Goal: Task Accomplishment & Management: Use online tool/utility

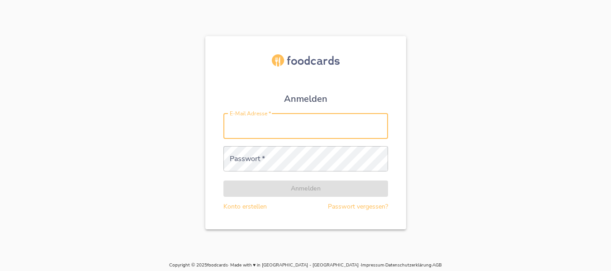
drag, startPoint x: 0, startPoint y: 0, endPoint x: 269, endPoint y: 135, distance: 300.5
click at [269, 135] on input "E-Mail Adresse   *" at bounding box center [305, 125] width 165 height 25
type input "[PERSON_NAME][EMAIL_ADDRESS][DOMAIN_NAME]"
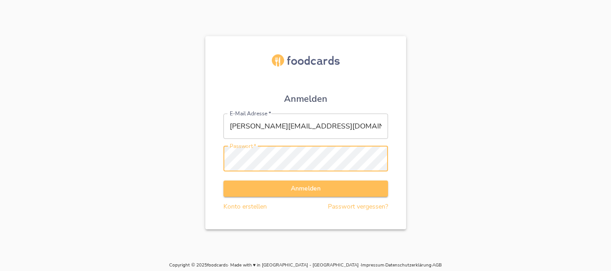
click at [223, 180] on button "Anmelden" at bounding box center [305, 188] width 165 height 17
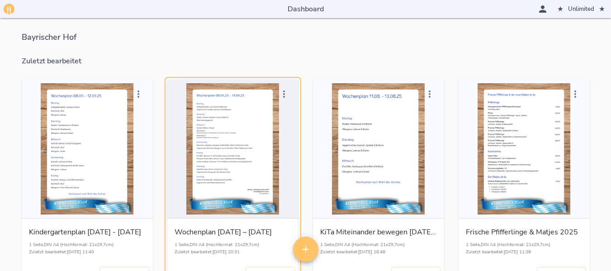
click at [233, 146] on div "button" at bounding box center [233, 148] width 124 height 131
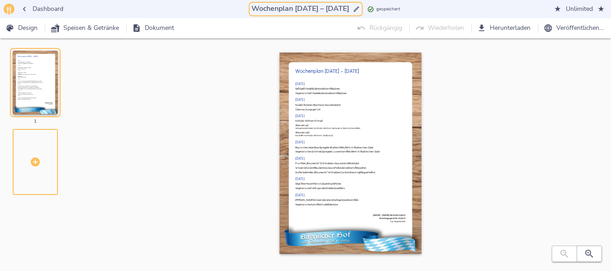
click at [289, 9] on input "Wochenplan [DATE] – [DATE]" at bounding box center [300, 9] width 101 height 12
drag, startPoint x: 289, startPoint y: 9, endPoint x: 333, endPoint y: 9, distance: 44.3
click at [333, 9] on input "Wochenplan [DATE] – [DATE]" at bounding box center [300, 9] width 101 height 12
type input "Wochenplan [DATE] – [DATE]"
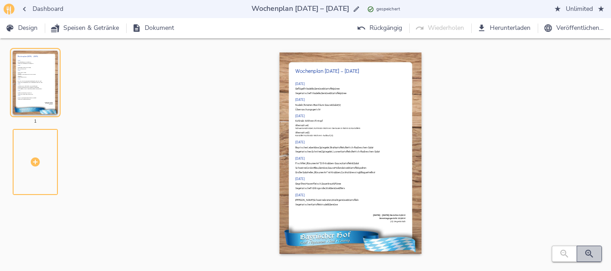
click at [584, 252] on icon "button" at bounding box center [589, 253] width 11 height 11
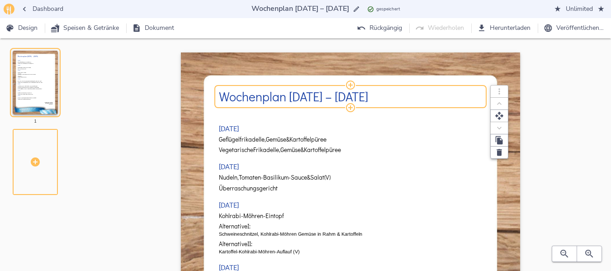
click at [291, 100] on h2 "Wochenplan [DATE] – [DATE]" at bounding box center [351, 97] width 264 height 14
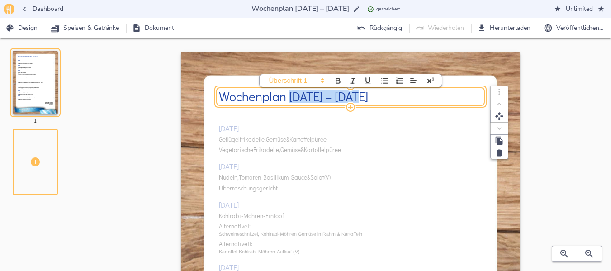
drag, startPoint x: 291, startPoint y: 98, endPoint x: 358, endPoint y: 101, distance: 67.0
click at [358, 101] on div "Wochenplan [DATE] – [DATE]" at bounding box center [351, 96] width 264 height 13
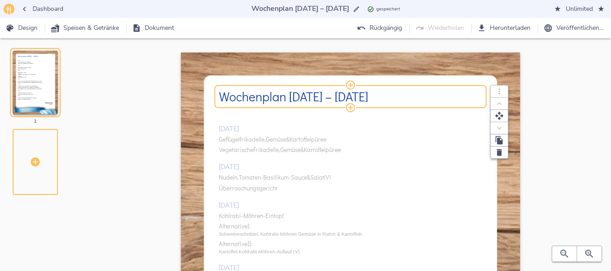
click at [293, 94] on h2 "Wochenplan [DATE] – [DATE]" at bounding box center [351, 97] width 264 height 14
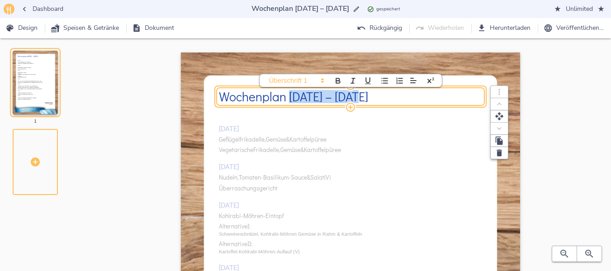
drag, startPoint x: 289, startPoint y: 94, endPoint x: 361, endPoint y: 96, distance: 71.9
click at [361, 96] on h2 "Wochenplan [DATE] – [DATE]" at bounding box center [351, 97] width 264 height 14
click at [253, 137] on div "[DATE] Geflügelfrikadelle, Gemüse & Kartoffelpüree Vegetarische Frikadelle, Gem…" at bounding box center [351, 271] width 264 height 326
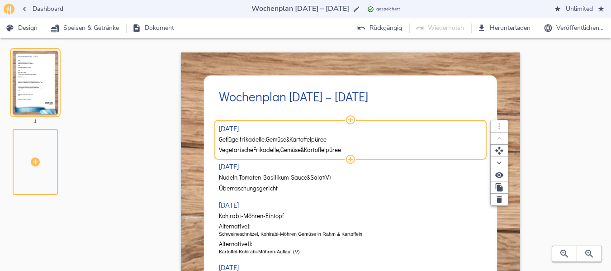
click at [253, 137] on span "Geflügelfrikadelle," at bounding box center [242, 139] width 47 height 7
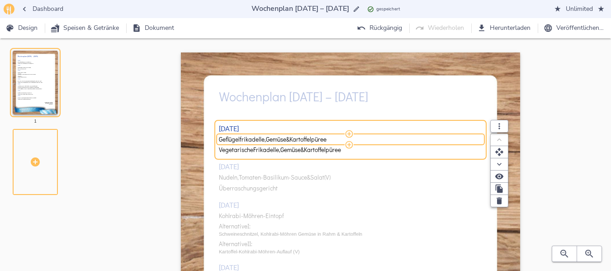
click at [253, 137] on span "Geflügelfrikadelle," at bounding box center [242, 139] width 47 height 7
click at [253, 137] on input "Geflügelfrikadelle, Gemüse & Kartoffelpüree" at bounding box center [349, 139] width 260 height 8
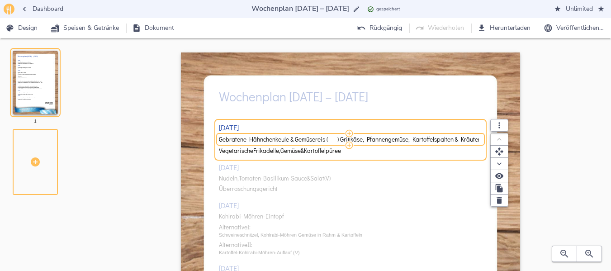
scroll to position [0, 24]
drag, startPoint x: 317, startPoint y: 140, endPoint x: 490, endPoint y: 138, distance: 172.3
click at [482, 138] on div "Gebratene Hähnchenkeule & Gemüsereis ( ) Grillkäse, Pfannengemüse, Kartoffelspa…" at bounding box center [351, 140] width 264 height 8
type input "Gebratene Hähnchenkeule & Gemüsereis"
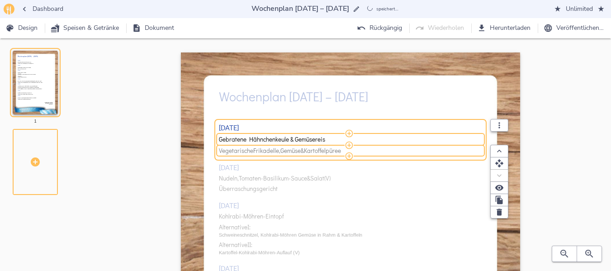
click at [283, 153] on span "Gemüse" at bounding box center [290, 150] width 20 height 7
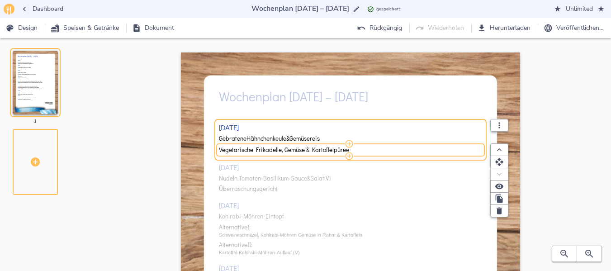
click at [283, 153] on input "Vegetarische Frikadelle, Gemüse & Kartoffelpüree" at bounding box center [349, 150] width 260 height 8
type input "Grillkäse, Pfannengemüse, Kartoffelspalten & Kräutercreme (V)"
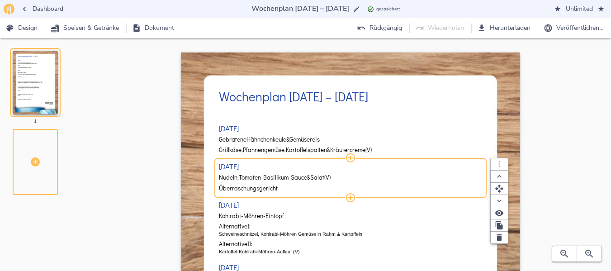
click at [250, 175] on div "[DATE] Gebratene Hähnchenkeule & Gemüsereis Grillkäse, Pfannengemüse, Kartoffel…" at bounding box center [351, 271] width 264 height 326
click at [250, 176] on span "Tomaten-Basilikum-Sauce" at bounding box center [273, 177] width 68 height 7
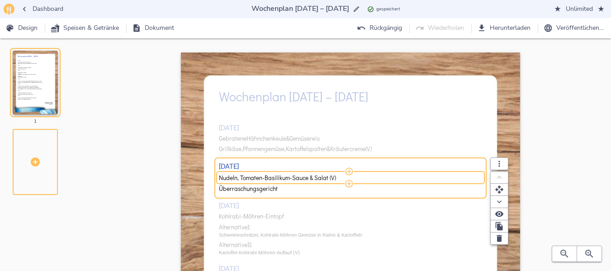
click at [250, 176] on input "Nudeln, Tomaten-Basilikum-Sauce & Salat (V)" at bounding box center [349, 178] width 260 height 8
drag, startPoint x: 302, startPoint y: 177, endPoint x: 414, endPoint y: 175, distance: 111.2
click at [414, 175] on input "Hackfleischlasagne & Salat ( ) Gemüselasagne & Salat (V)" at bounding box center [349, 178] width 260 height 8
type input "Hackfleischlasagne & Salat"
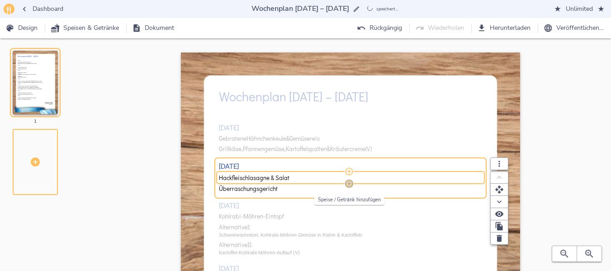
click at [349, 184] on icon "button" at bounding box center [349, 184] width 8 height 8
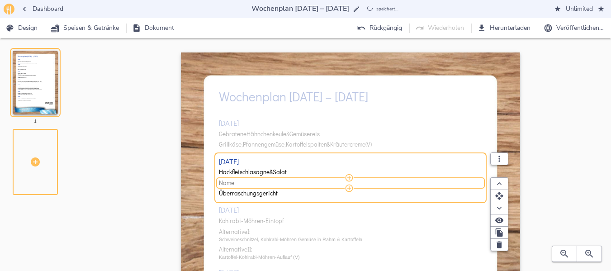
click at [288, 184] on span "Name" at bounding box center [349, 182] width 260 height 7
click at [222, 182] on input "Gemüselasagne & Salat (V)" at bounding box center [349, 183] width 260 height 8
type input "Gemüselasagne & Salat (V)"
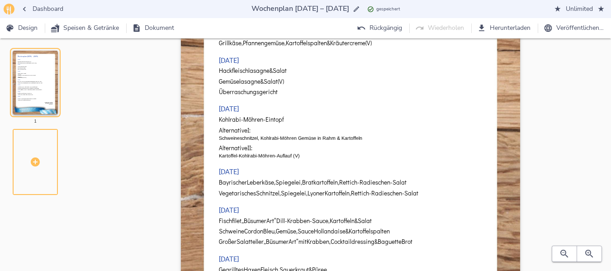
scroll to position [105, 0]
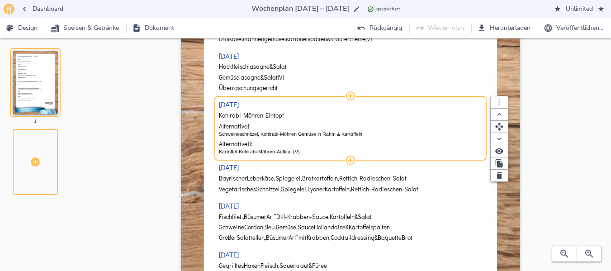
click at [278, 117] on span "Kohlrabi-Möhren-Eintopf" at bounding box center [251, 115] width 65 height 7
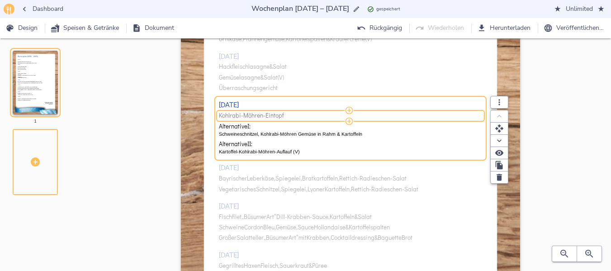
click at [278, 117] on span "Kohlrabi-Möhren-Eintopf" at bounding box center [251, 115] width 65 height 7
click at [278, 117] on input "Kohlrabi-Möhren-Eintopf" at bounding box center [349, 116] width 260 height 8
type input "Westfälische Kartoffelsuppe"
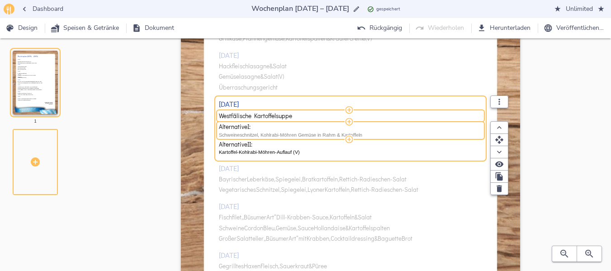
click at [268, 133] on p "Schweineschnitzel, Kohlrabi-Möhren Gemüse in Rahm & Kartoffeln" at bounding box center [351, 134] width 264 height 7
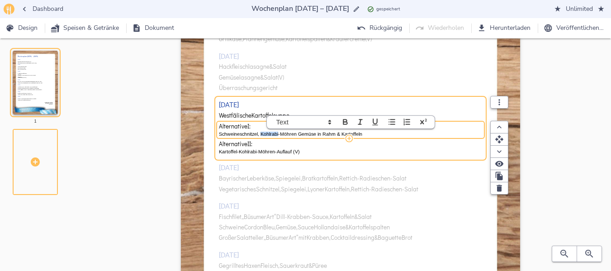
click at [268, 133] on p "Schweineschnitzel, Kohlrabi-Möhren Gemüse in Rahm & Kartoffeln" at bounding box center [351, 133] width 264 height 7
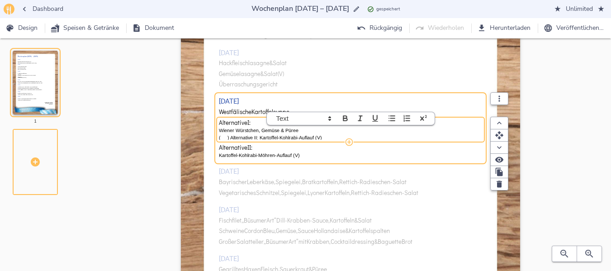
scroll to position [0, 0]
drag, startPoint x: 259, startPoint y: 135, endPoint x: 355, endPoint y: 136, distance: 96.3
click at [355, 136] on p "( ) Alternative II: Kartoffel-Kohlrabi-Auflauf (V)" at bounding box center [351, 136] width 264 height 7
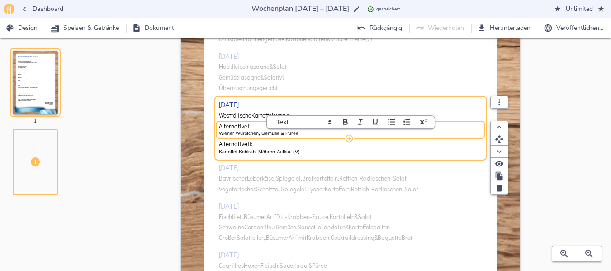
scroll to position [0, 0]
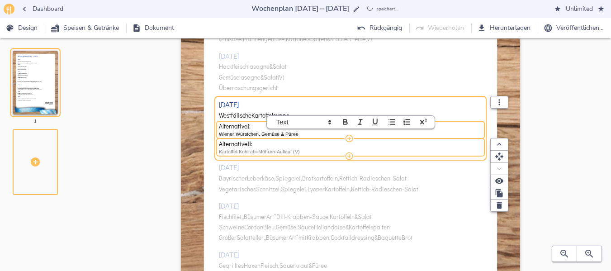
click at [290, 151] on p "Kartoffel-Kohlrabi-Möhren-Auflauf (V)" at bounding box center [351, 151] width 264 height 7
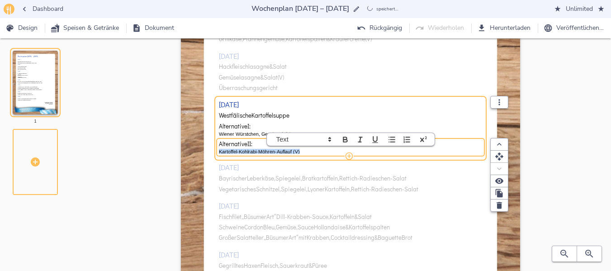
click at [290, 151] on p "Kartoffel-Kohlrabi-Möhren-Auflauf (V)" at bounding box center [351, 151] width 264 height 7
click at [297, 213] on div "[DATE] Gebratene Hähnchenkeule & Gemüsereis Grillkäse, Pfannengemüse, Kartoffel…" at bounding box center [351, 165] width 264 height 326
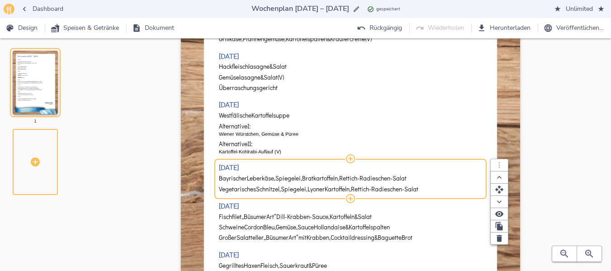
click at [251, 179] on span "Leberkäse," at bounding box center [261, 178] width 28 height 7
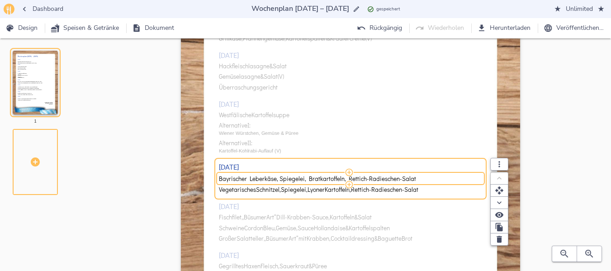
click at [251, 179] on input "Bayrischer Leberkäse, Spiegelei, Bratkartoffeln, Rettich-Radieschen-Salat" at bounding box center [349, 179] width 260 height 8
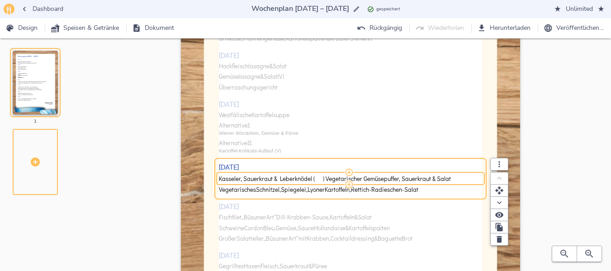
drag, startPoint x: 325, startPoint y: 178, endPoint x: 519, endPoint y: 168, distance: 194.2
click at [519, 168] on div "Wochenplan [DATE] – [DATE] [DATE] Gebratene Hähnchenkeule & Gemüsereis Grillkäs…" at bounding box center [350, 186] width 339 height 479
type input "Kasseler, Sauerkraut & Leberknödel"
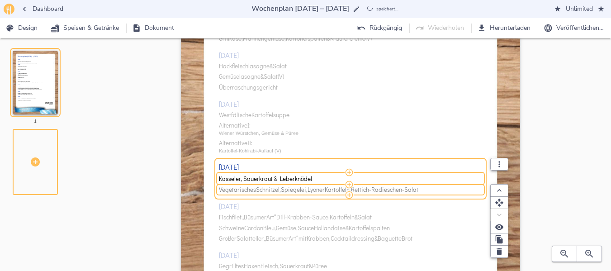
click at [314, 188] on span "Lyoner" at bounding box center [315, 189] width 17 height 7
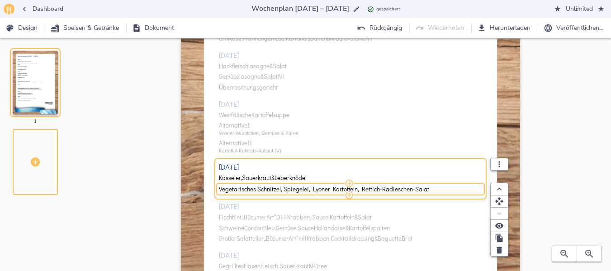
click at [314, 188] on input "Vegetarisches Schnitzel, Spiegelei, Lyoner Kartoffeln, Rettich-Radieschen-Salat" at bounding box center [349, 189] width 260 height 8
type input "Vegetarischer Gemüsepuffer, Sauerkraut & Salat"
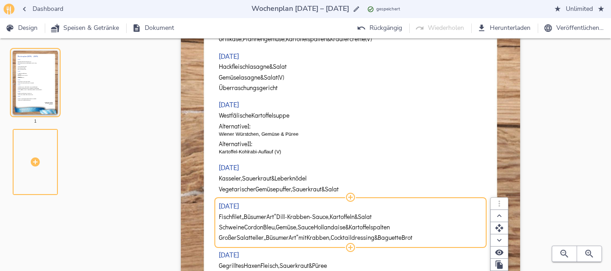
click at [243, 218] on div "[DATE] Gebratene Hähnchenkeule & Gemüsereis Grillkäse, Pfannengemüse, Kartoffel…" at bounding box center [351, 165] width 264 height 326
click at [243, 218] on span "„Büsumer" at bounding box center [253, 216] width 25 height 7
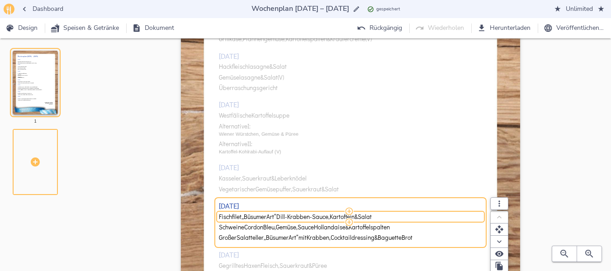
click at [243, 218] on span "„Büsumer" at bounding box center [253, 216] width 25 height 7
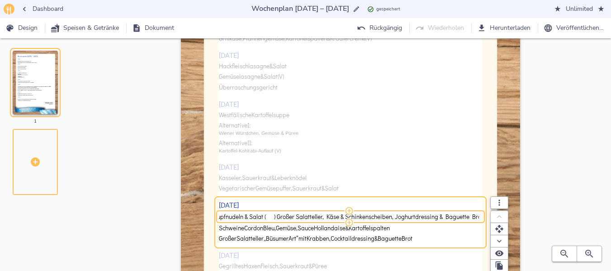
drag, startPoint x: 276, startPoint y: 217, endPoint x: 515, endPoint y: 209, distance: 238.4
click at [515, 209] on div "Wochenplan [DATE] – [DATE] [DATE] Gebratene Hähnchenkeule & Gemüsereis Grillkäs…" at bounding box center [350, 186] width 339 height 479
type input "Fischfilet, Linsengemüse & Kartoffeln ( ) Hähnchenbrustfilet, Salbeisauce, Schu…"
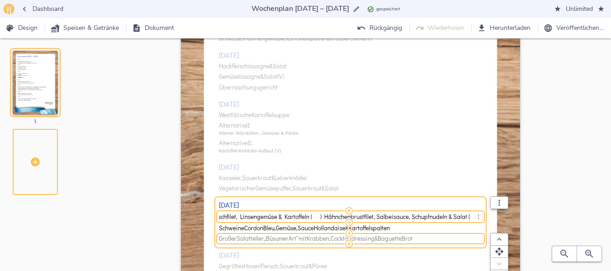
click at [401, 240] on span "Baguette" at bounding box center [390, 238] width 24 height 7
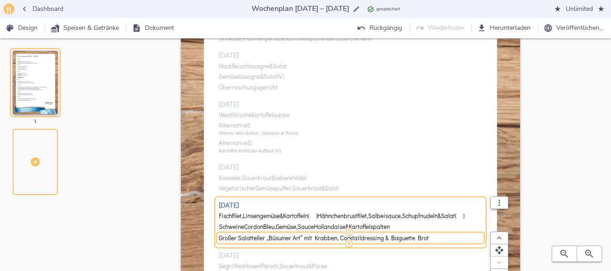
click at [410, 240] on input "Großer Salatteller „Büsumer Art“ mit Krabben, Cocktaildressing & Baguette Brot" at bounding box center [349, 238] width 260 height 8
type input "Großer Salatteller, [PERSON_NAME] & Schinkenscheiben, Joghurtdressing & Baguett…"
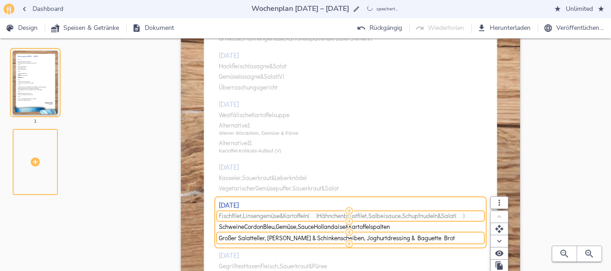
click at [455, 213] on span "Salat" at bounding box center [448, 216] width 14 height 7
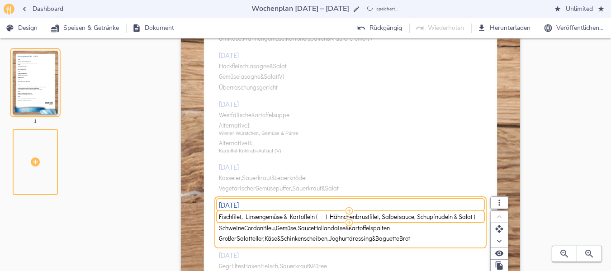
scroll to position [0, 5]
drag, startPoint x: 325, startPoint y: 216, endPoint x: 466, endPoint y: 213, distance: 141.5
click at [466, 213] on input "Fischfilet, Linsengemüse & Kartoffeln ( ) Hähnchenbrustfilet, Salbeisauce, Schu…" at bounding box center [349, 217] width 260 height 8
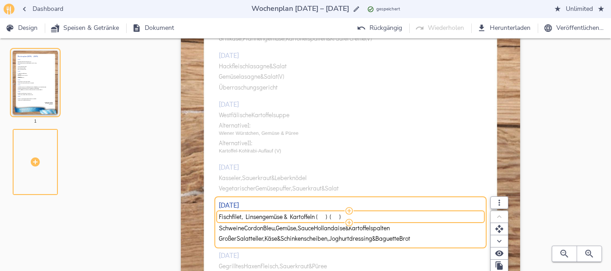
scroll to position [0, 0]
type input "Fischfilet, Linsengemüse & Kartoffeln"
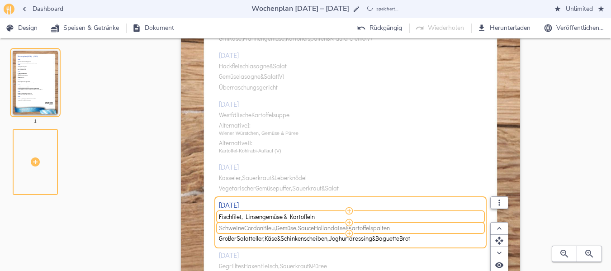
click at [323, 226] on span "Hollandaise" at bounding box center [330, 228] width 32 height 7
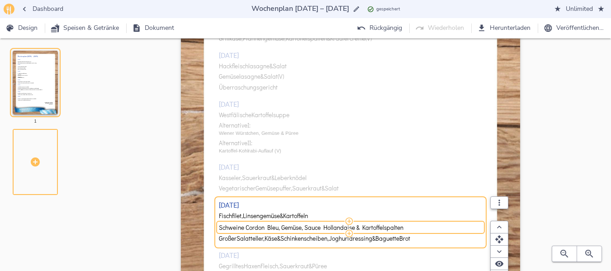
click at [323, 226] on input "Schweine Cordon Bleu, Gemüse, Sauce Hollandaise & Kartoffelspalten" at bounding box center [349, 227] width 260 height 8
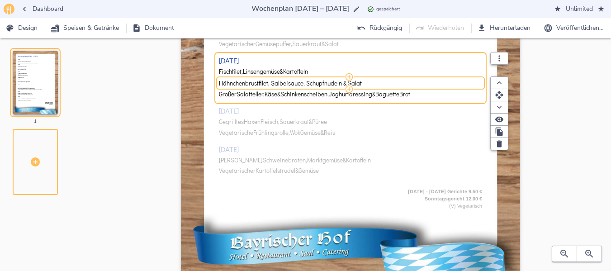
scroll to position [250, 0]
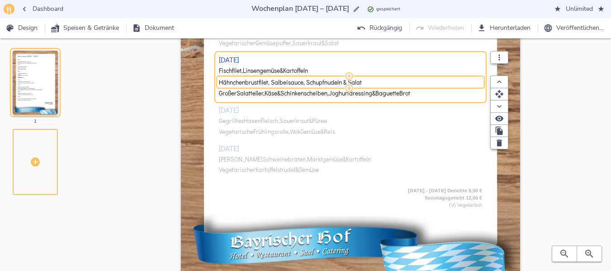
type input "Hähnchenbrustfilet, Salbeisauce, Schupfnudeln & Salat"
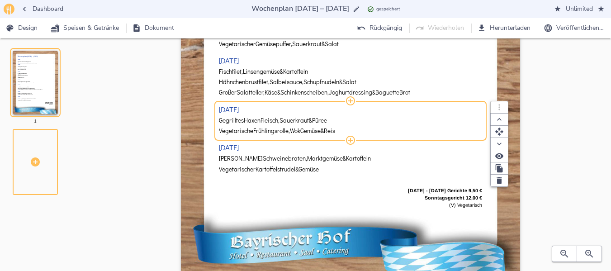
click at [257, 122] on div "[DATE] Gebratene Hähnchenkeule & Gemüsereis Grillkäse, Pfannengemüse, Kartoffel…" at bounding box center [351, 20] width 264 height 326
click at [257, 122] on span "Haxen" at bounding box center [252, 120] width 17 height 7
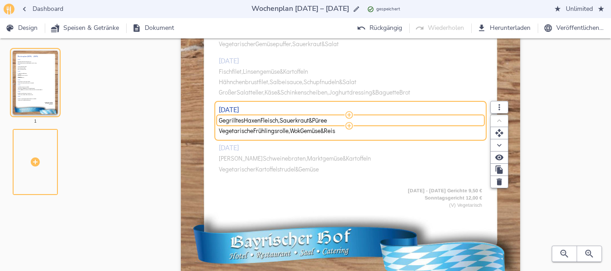
click at [257, 122] on span "Haxen" at bounding box center [252, 120] width 17 height 7
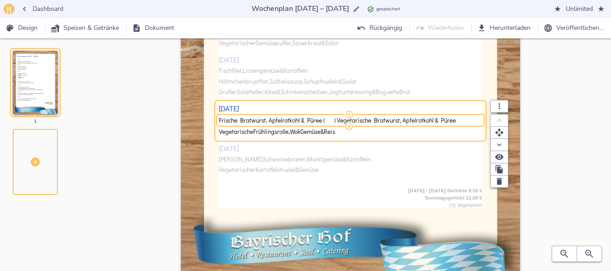
drag, startPoint x: 335, startPoint y: 120, endPoint x: 514, endPoint y: 111, distance: 179.2
click at [514, 111] on div "Wochenplan [DATE] – [DATE] [DATE] Gebratene Hähnchenkeule & Gemüsereis Grillkäs…" at bounding box center [350, 41] width 339 height 479
type input "Frische Bratwurst, Apfelrotkohl & Püree"
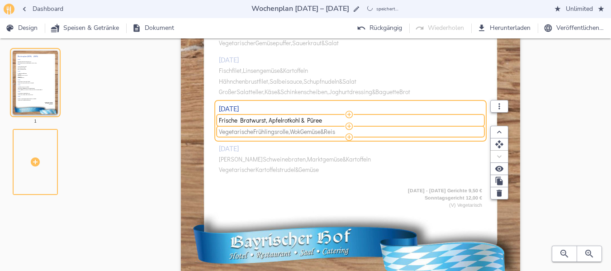
click at [275, 133] on span "Frühlingsrolle," at bounding box center [271, 131] width 37 height 7
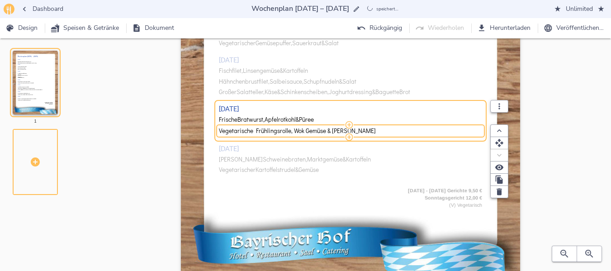
click at [275, 133] on input "Vegetarische Frühlingsrolle, Wok Gemüse & [PERSON_NAME]" at bounding box center [349, 131] width 260 height 8
type input "Vegetarische Bratwurst, Apfelrotkohl & Püree"
click at [251, 160] on div "[DATE] Gebratene Hähnchenkeule & Gemüsereis Grillkäse, Pfannengemüse, Kartoffel…" at bounding box center [351, 20] width 264 height 326
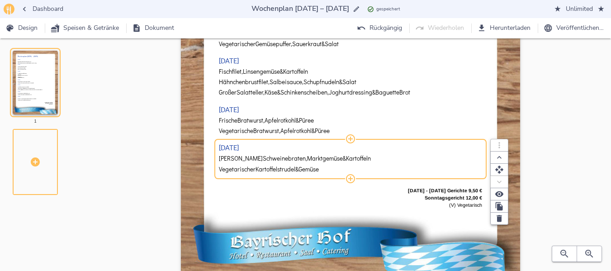
click at [263, 160] on span "Schweinebraten," at bounding box center [285, 158] width 44 height 7
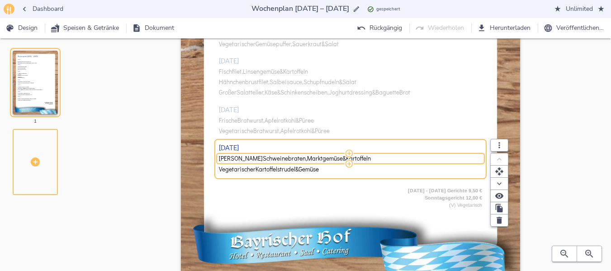
click at [263, 160] on span "Schweinebraten," at bounding box center [285, 158] width 44 height 7
click at [252, 161] on input "[PERSON_NAME] Schweinebraten, Marktgemüse & Kartoffeln" at bounding box center [349, 159] width 260 height 8
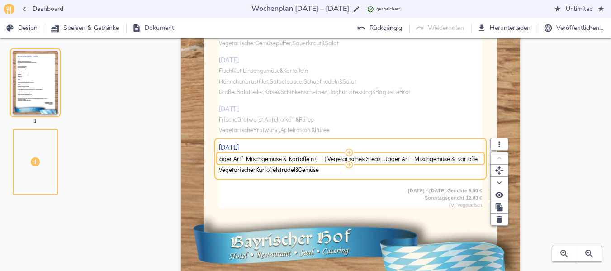
drag, startPoint x: 326, startPoint y: 158, endPoint x: 519, endPoint y: 144, distance: 193.6
click at [519, 144] on div "Wochenplan [DATE] – [DATE] [DATE] Gebratene Hähnchenkeule & Gemüsereis Grillkäs…" at bounding box center [350, 41] width 339 height 479
type input "Rinderschmorbraten „Jäger Art“ Mischgemüse & Kartoffeln"
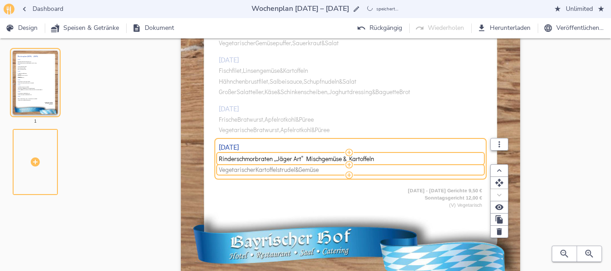
click at [325, 170] on span "Vegetarischer Kartoffelstrudel & Gemüse" at bounding box center [349, 169] width 260 height 7
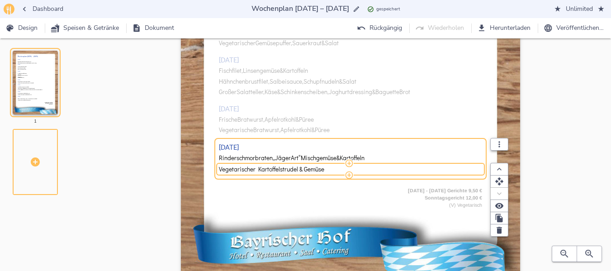
click at [325, 170] on input "Vegetarischer Kartoffelstrudel & Gemüse" at bounding box center [349, 169] width 260 height 8
type input "Vegetarisches Steak „Jäger Art“ Mischgemüse & Kartoffeln"
click at [567, 104] on div "Wochenplan [DATE] – [DATE] [DATE] Gebratene Hähnchenkeule & Gemüsereis Grillkäs…" at bounding box center [350, 50] width 492 height 497
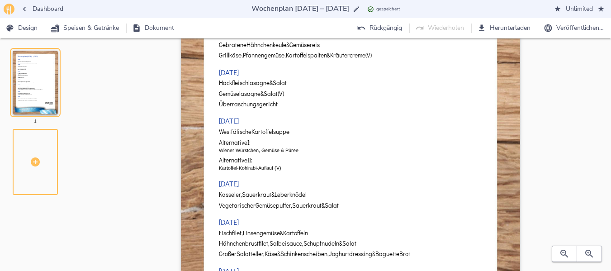
scroll to position [92, 0]
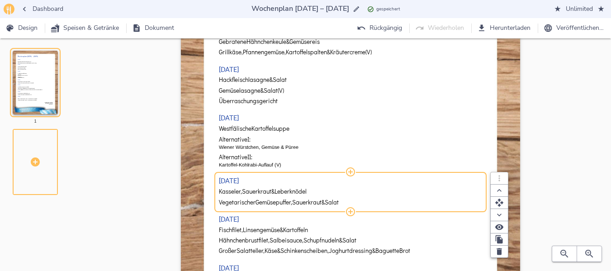
click at [297, 203] on span "Sauerkraut" at bounding box center [306, 202] width 29 height 7
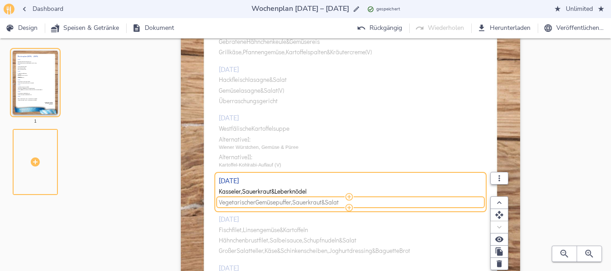
click at [298, 202] on span "Sauerkraut" at bounding box center [306, 202] width 29 height 7
drag, startPoint x: 296, startPoint y: 203, endPoint x: 314, endPoint y: 201, distance: 18.1
click at [314, 201] on input "Vegetarischer Gemüsepuffer, Sauerkraut & Salat" at bounding box center [349, 202] width 260 height 8
type input "Vegetarischer Gemüsepuffer, Kräutercreme & Salat"
click at [599, 148] on div "Dashboard Wochenplan [DATE] – [DATE] Wochenplan [DATE] – [DATE] speichert… Unli…" at bounding box center [305, 190] width 611 height 564
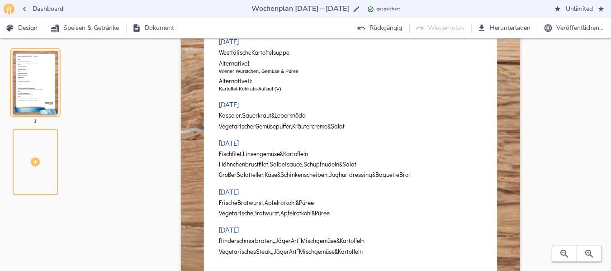
scroll to position [167, 0]
click at [493, 26] on span "Herunterladen" at bounding box center [505, 28] width 52 height 11
